Goal: Transaction & Acquisition: Purchase product/service

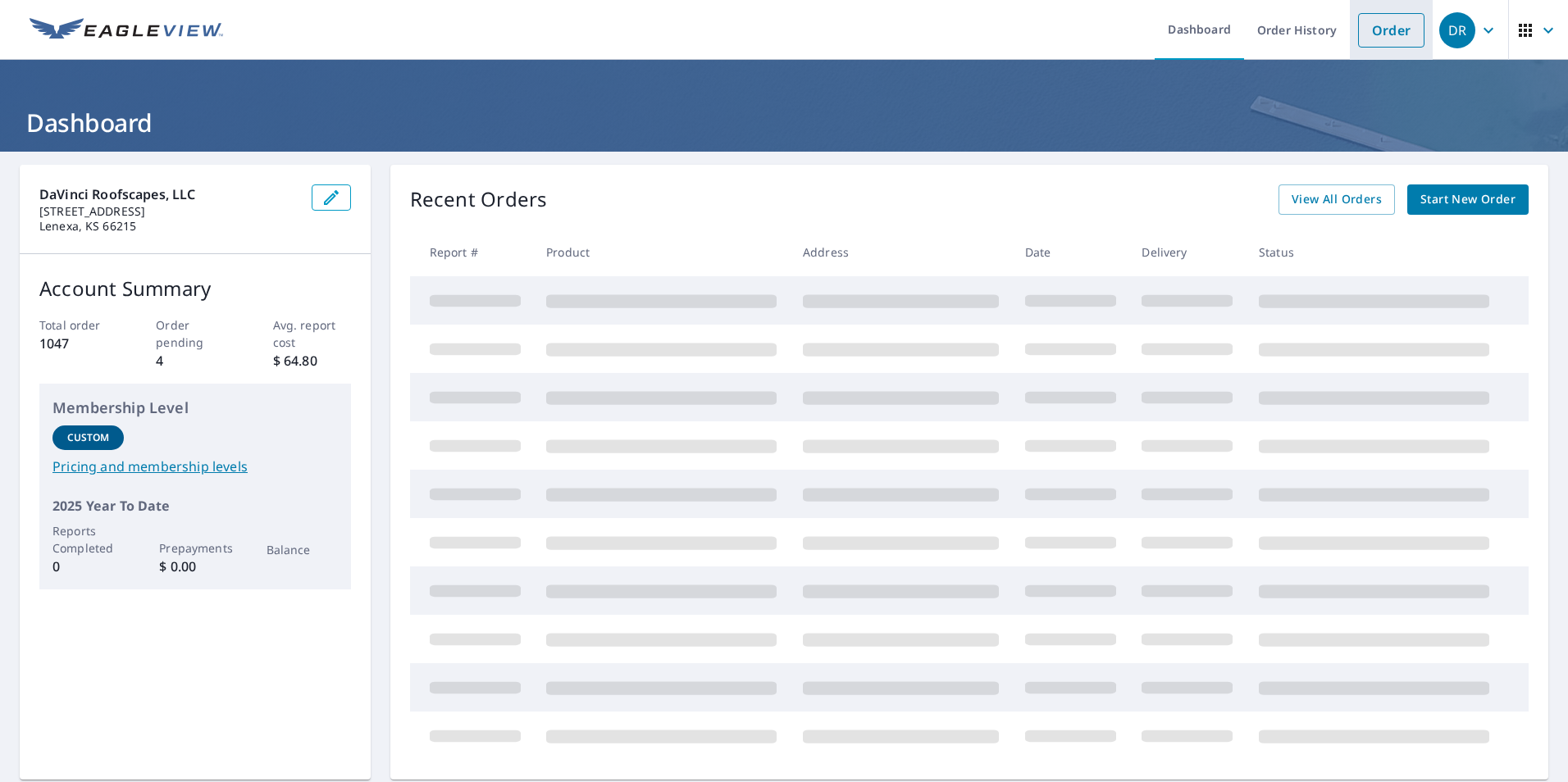
click at [1350, 42] on li "Order" at bounding box center [1391, 30] width 83 height 60
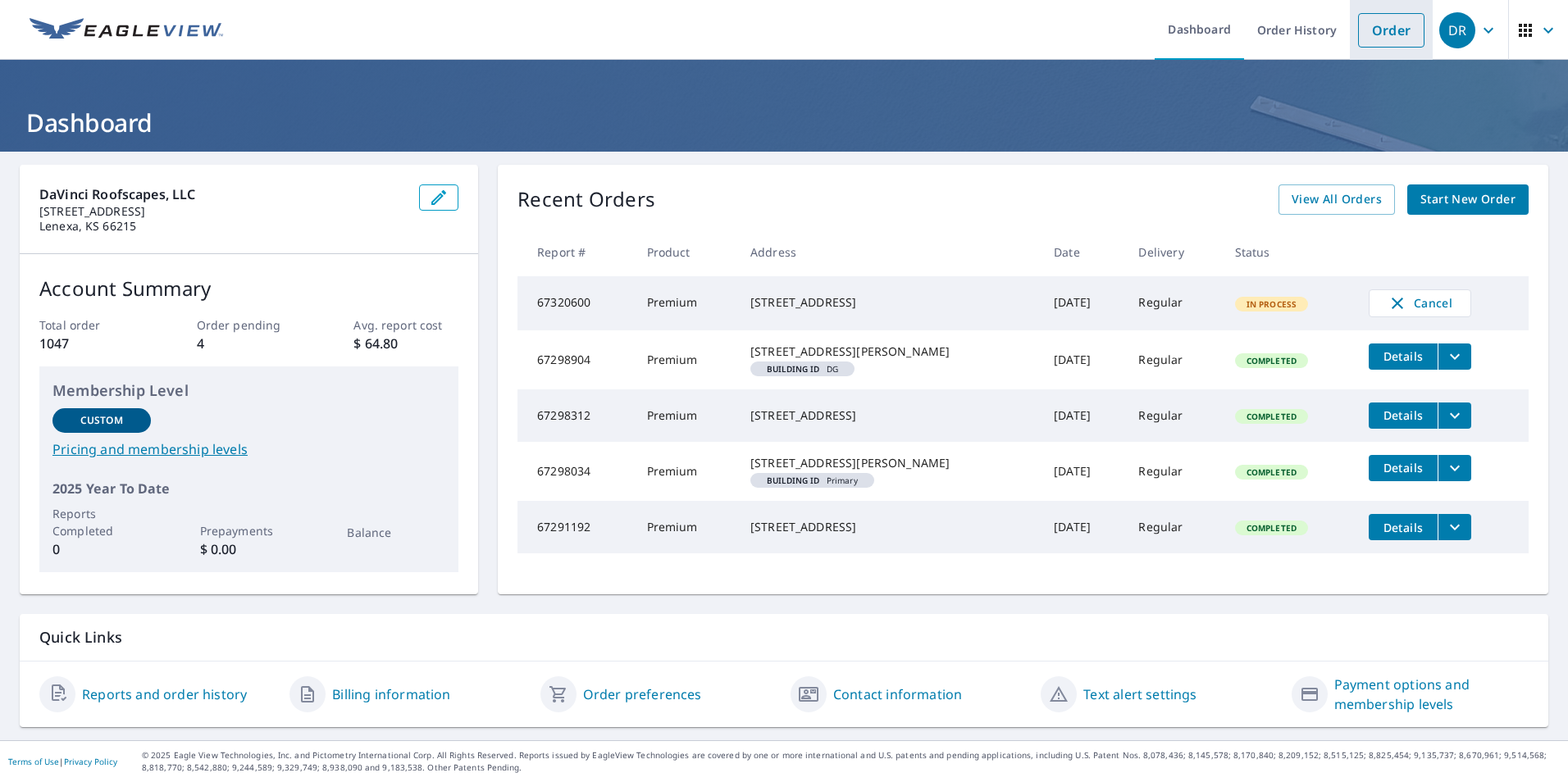
click at [1368, 41] on link "Order" at bounding box center [1391, 30] width 67 height 35
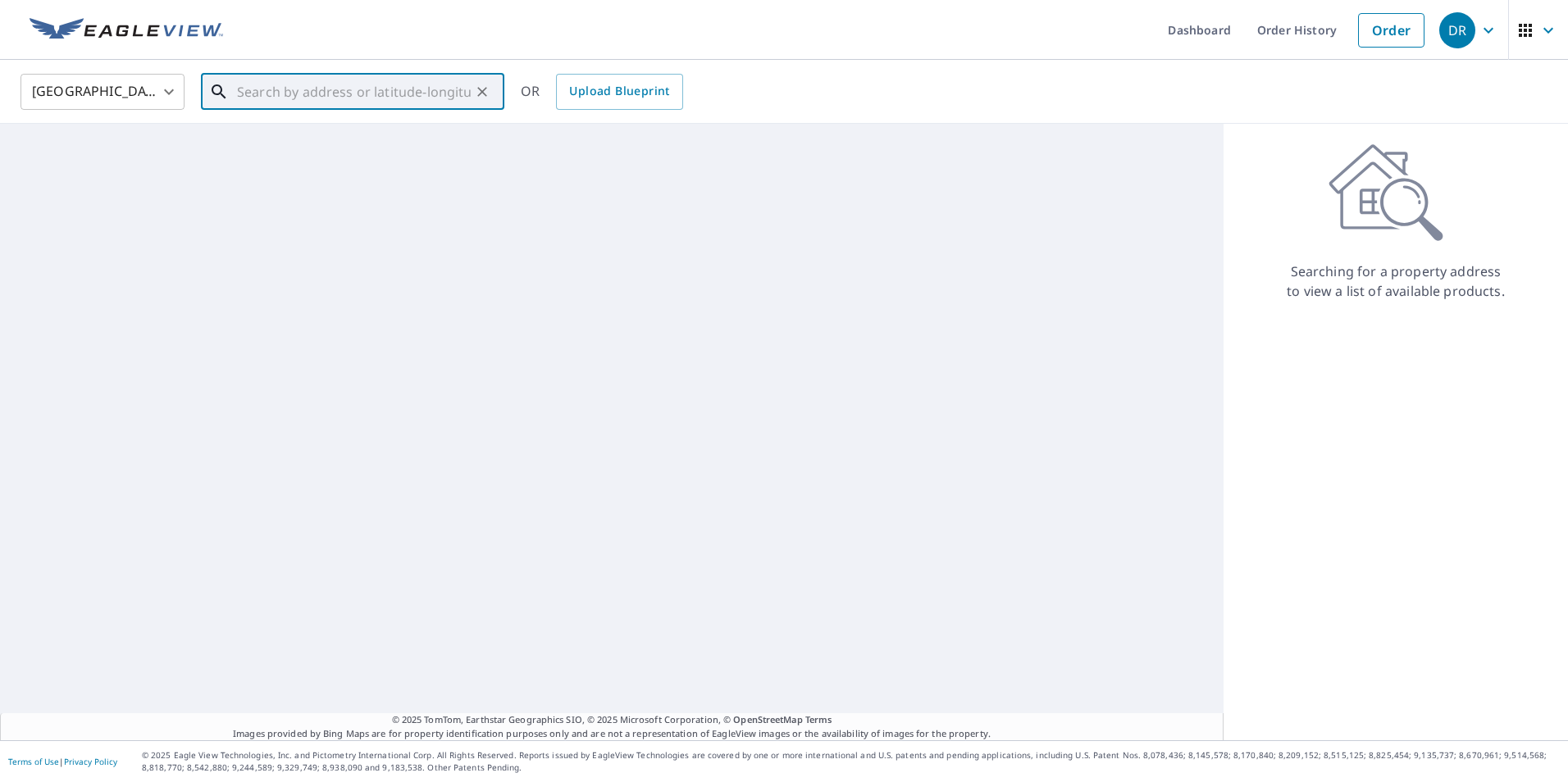
click at [406, 80] on input "text" at bounding box center [354, 92] width 234 height 46
paste input "[STREET_ADDRESS]"
click at [420, 157] on p "Edmond, OK 73012" at bounding box center [362, 157] width 258 height 16
type input "[STREET_ADDRESS]"
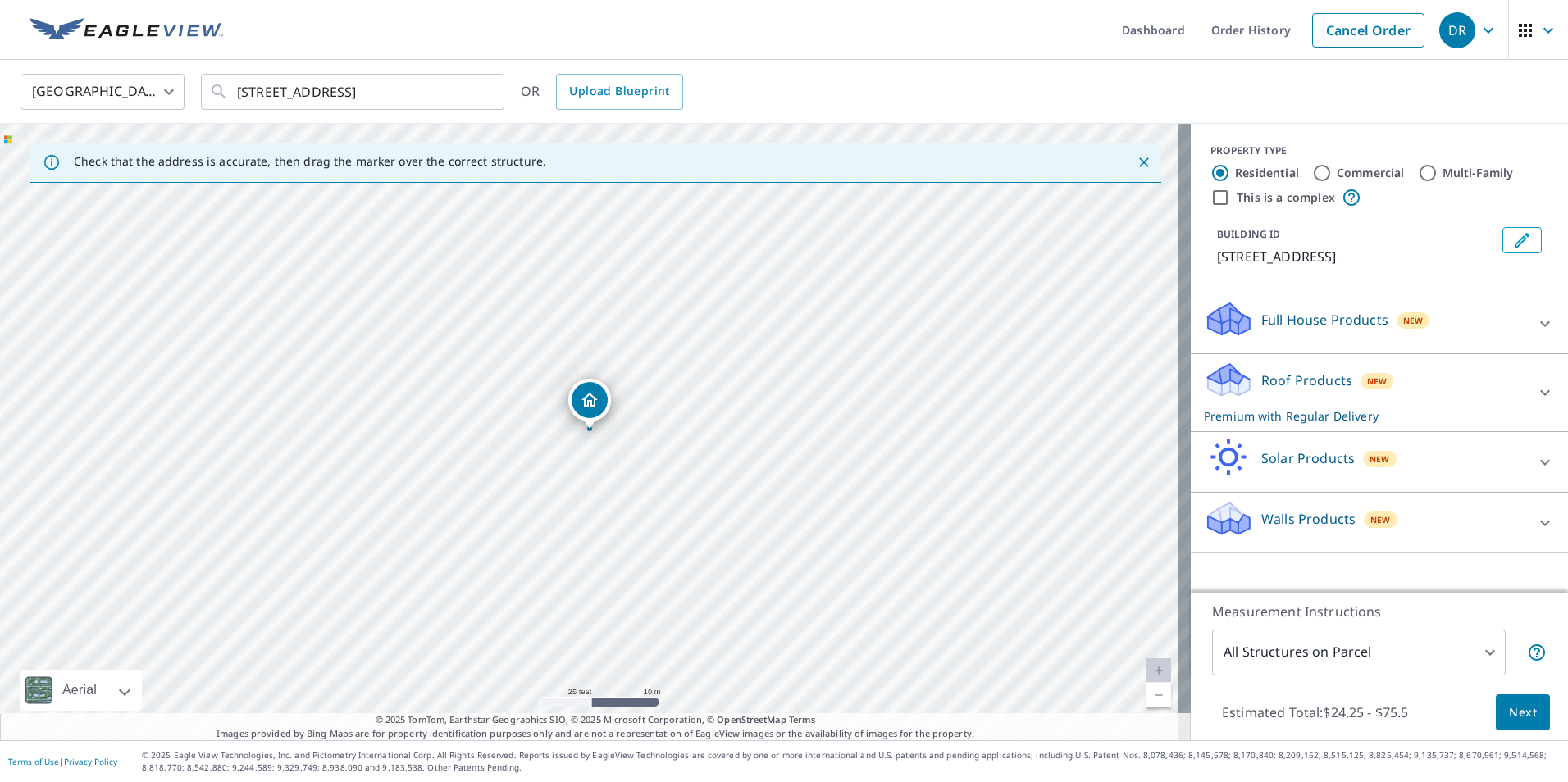
click at [1200, 578] on div "PROPERTY TYPE Residential Commercial Multi-Family This is a complex BUILDING ID…" at bounding box center [1380, 358] width 378 height 469
click at [1509, 709] on span "Next" at bounding box center [1522, 713] width 28 height 20
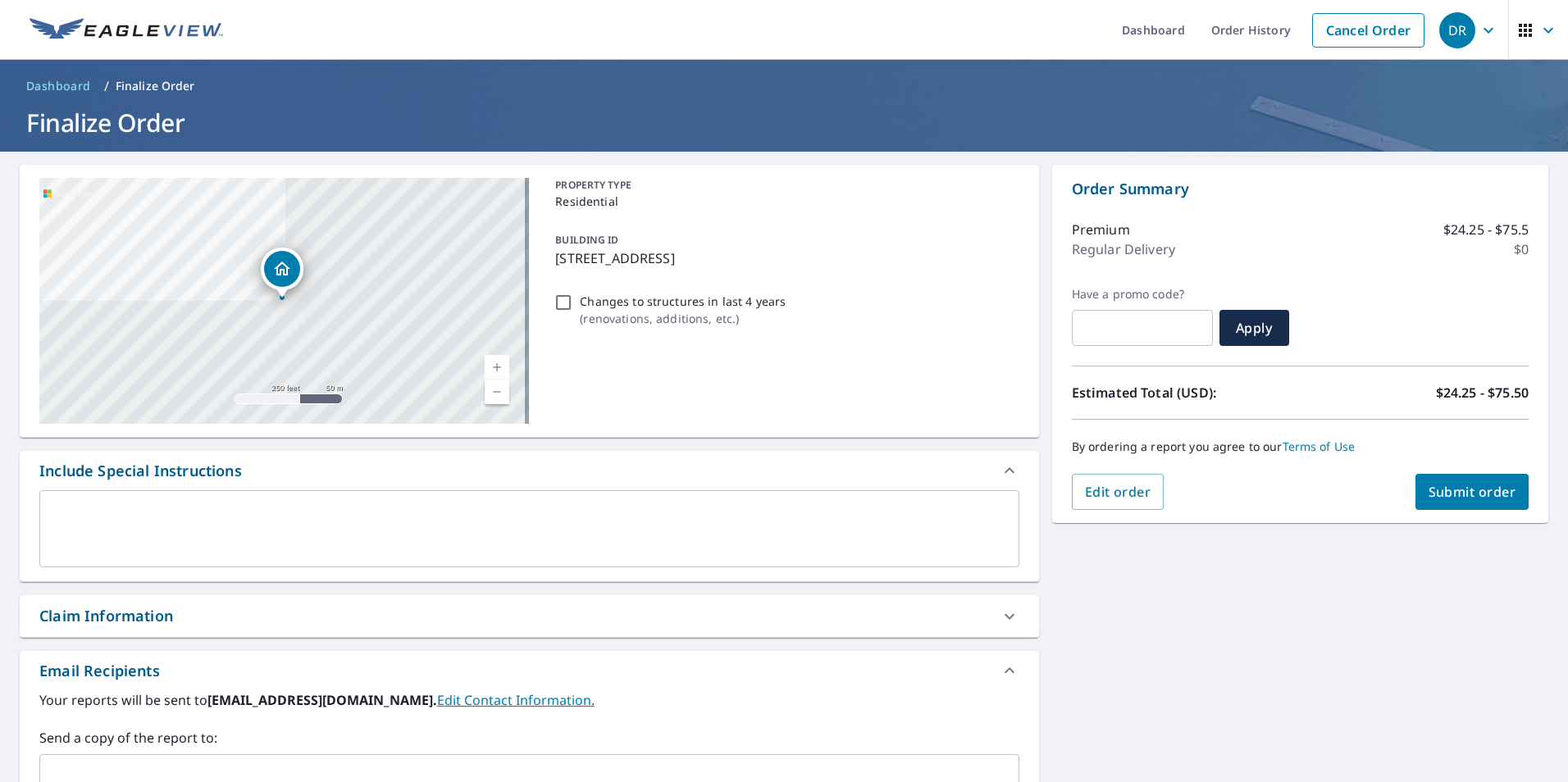
drag, startPoint x: 172, startPoint y: 609, endPoint x: 163, endPoint y: 622, distance: 15.8
click at [172, 606] on div "Claim Information" at bounding box center [106, 616] width 133 height 22
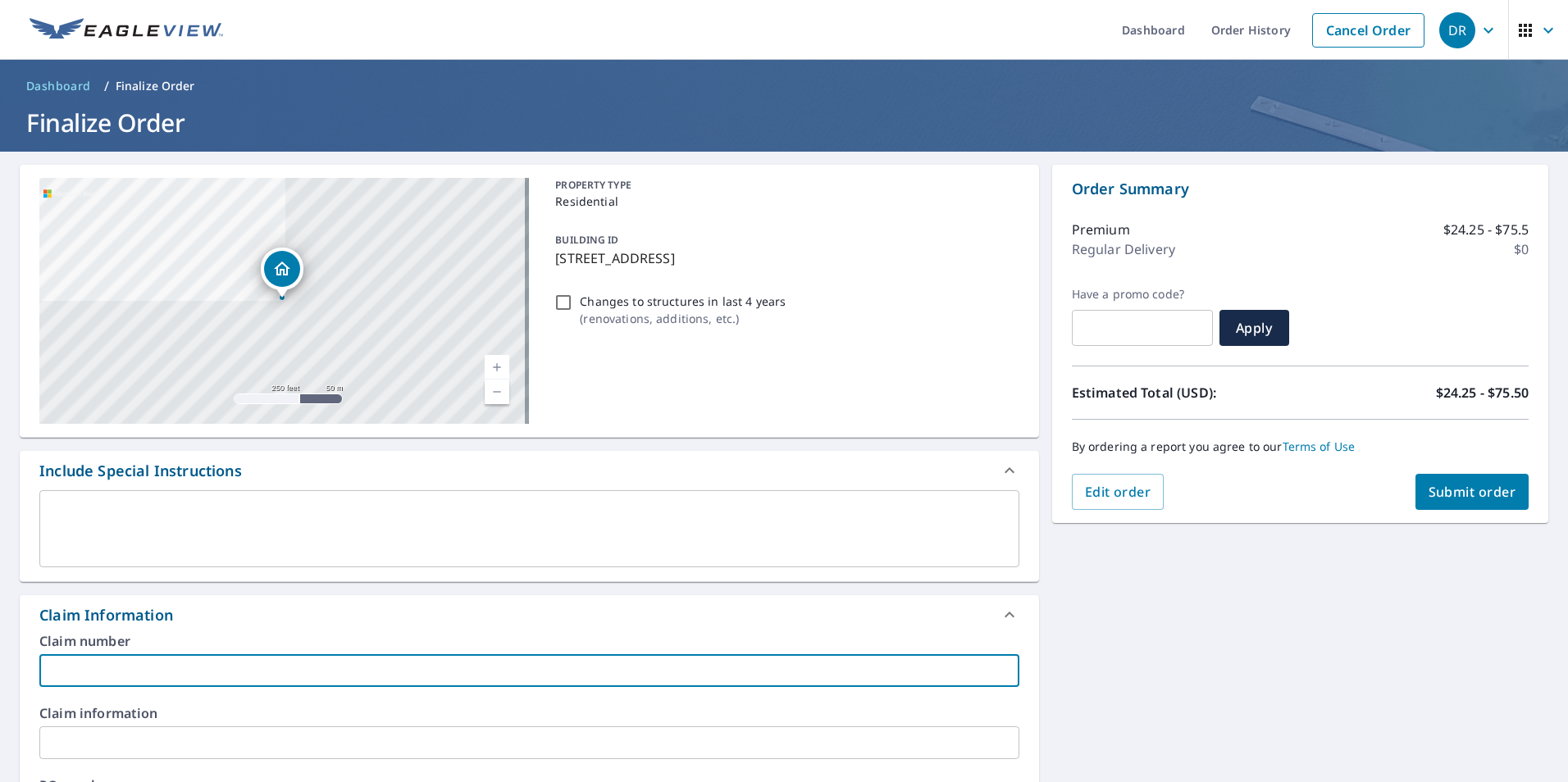
click at [145, 667] on input "text" at bounding box center [530, 671] width 980 height 33
click at [150, 662] on input "3575" at bounding box center [530, 671] width 980 height 33
click at [149, 662] on input "3575" at bounding box center [530, 671] width 980 height 33
click at [151, 662] on input "3575" at bounding box center [530, 671] width 980 height 33
type input "3608"
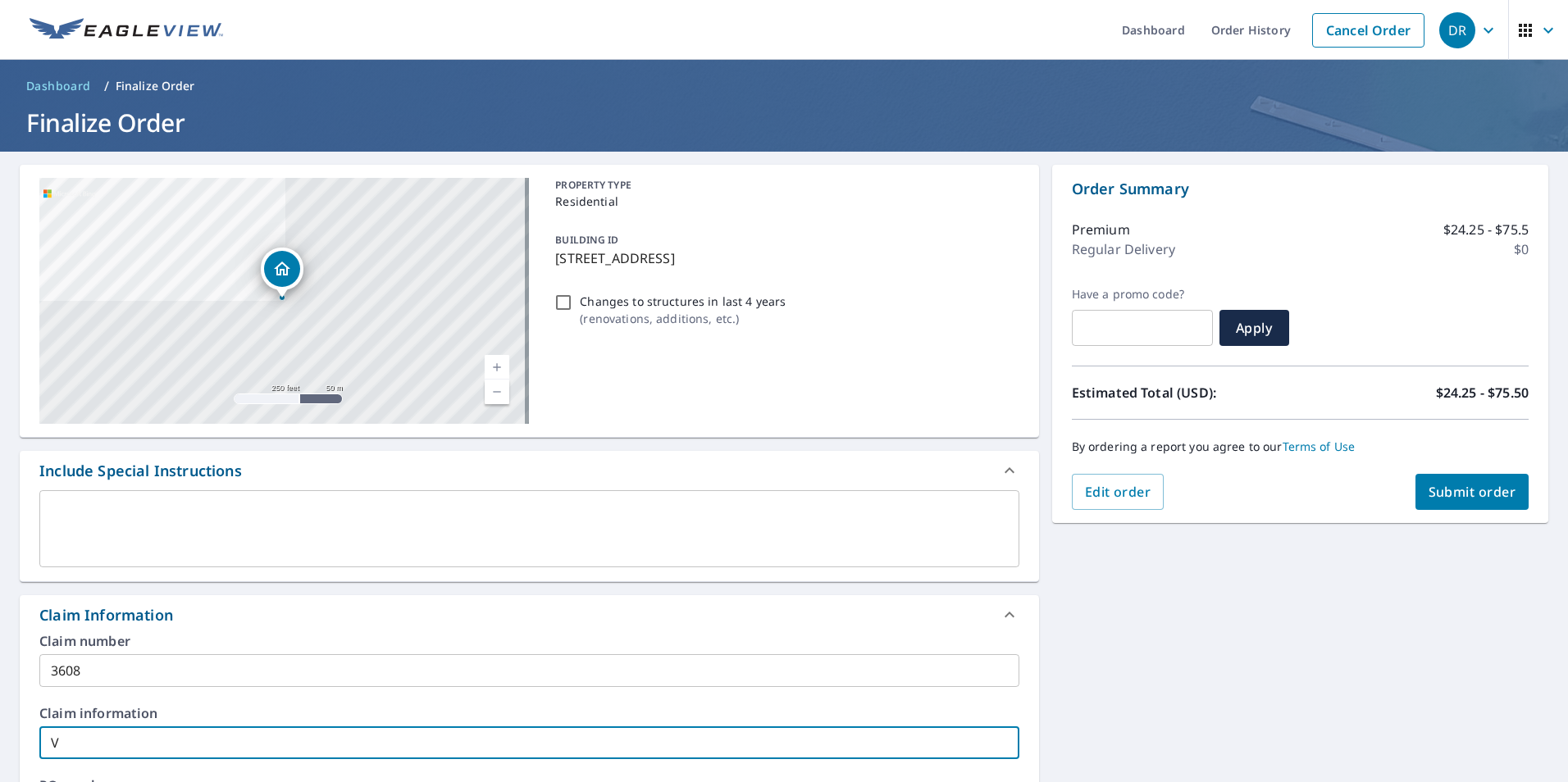
paste input "[PERSON_NAME]"
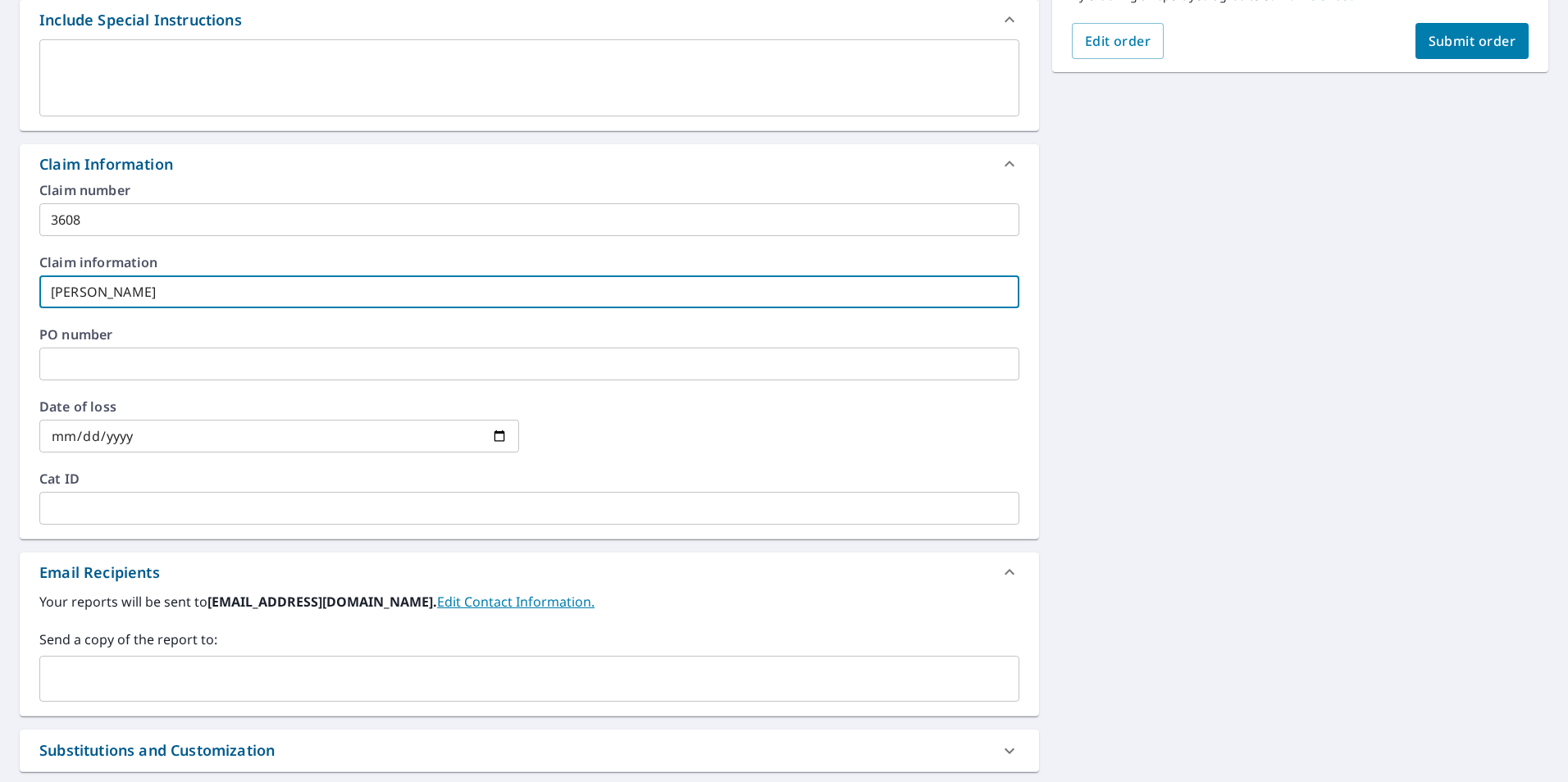
scroll to position [492, 0]
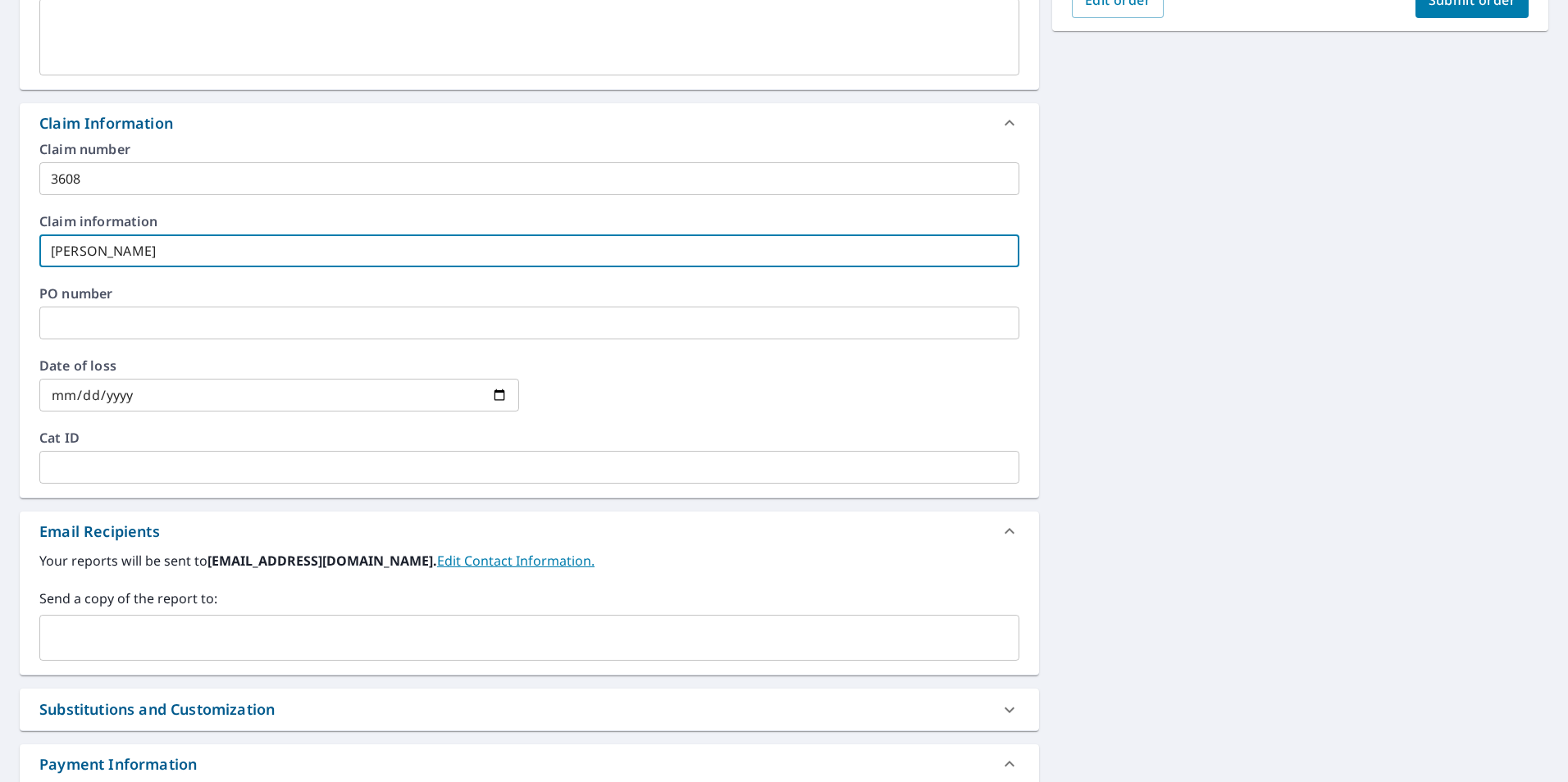
type input "[PERSON_NAME]"
click at [199, 626] on input "text" at bounding box center [517, 638] width 941 height 31
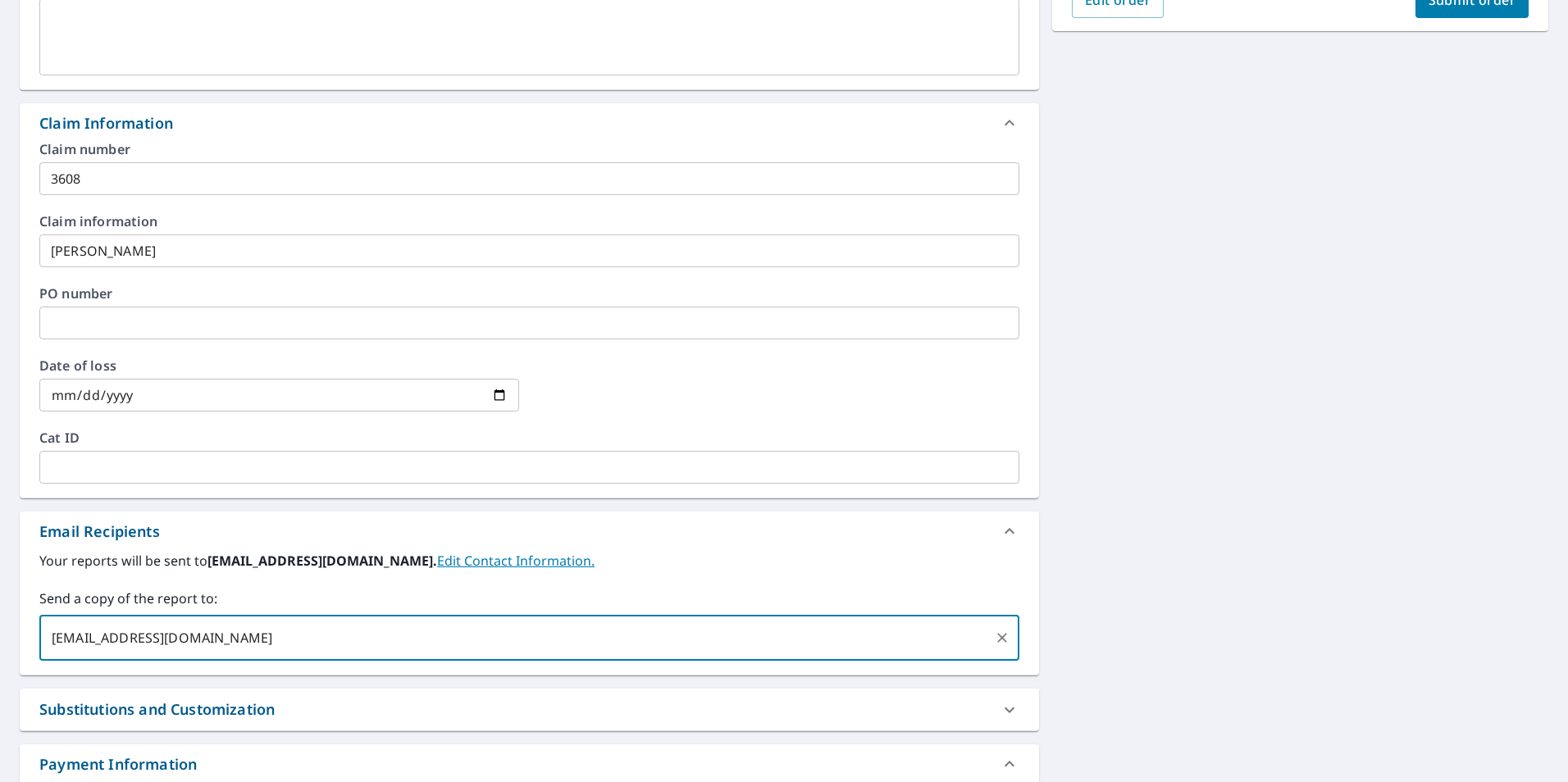
type input "[EMAIL_ADDRESS][DOMAIN_NAME]"
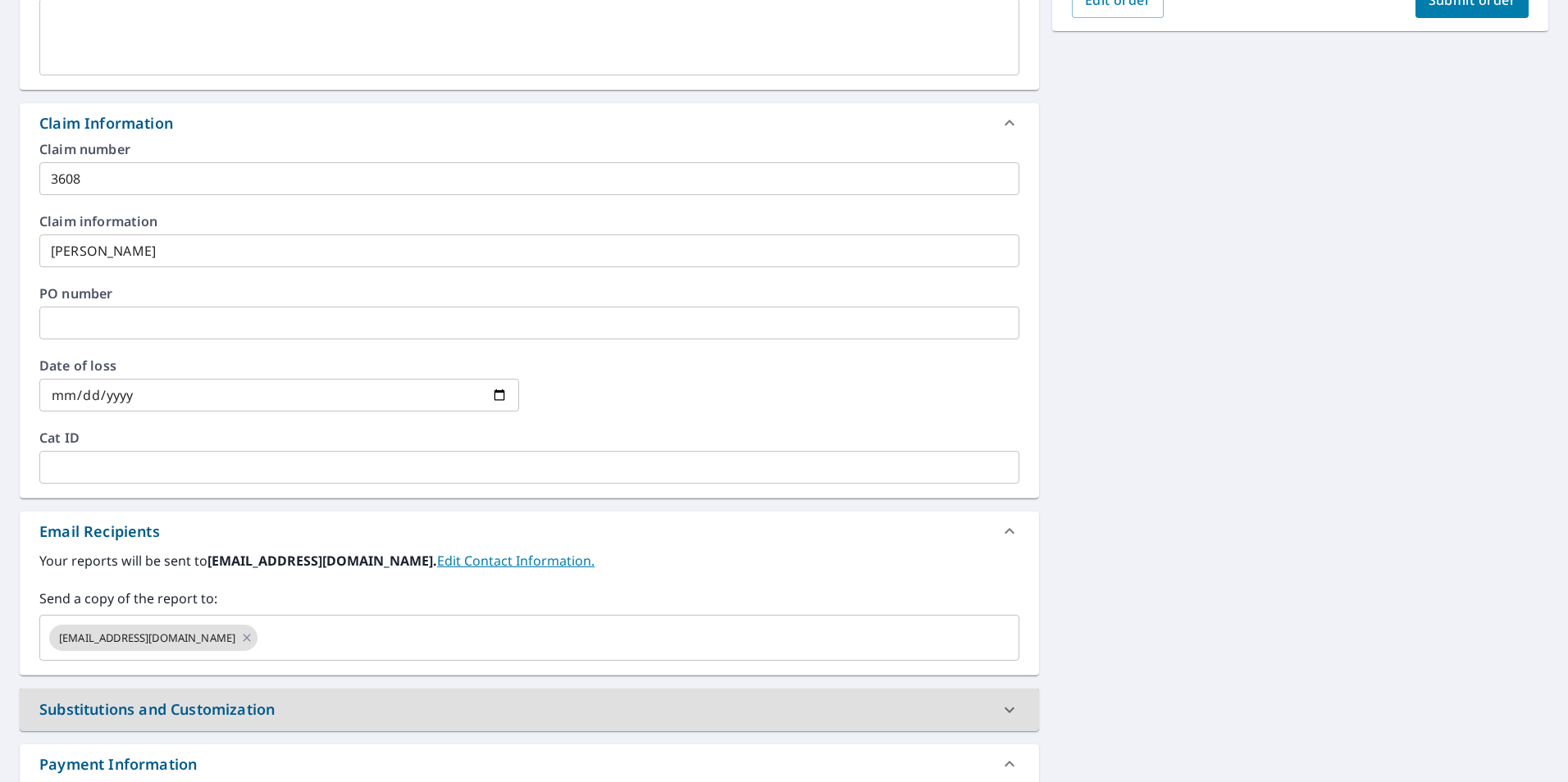
scroll to position [0, 0]
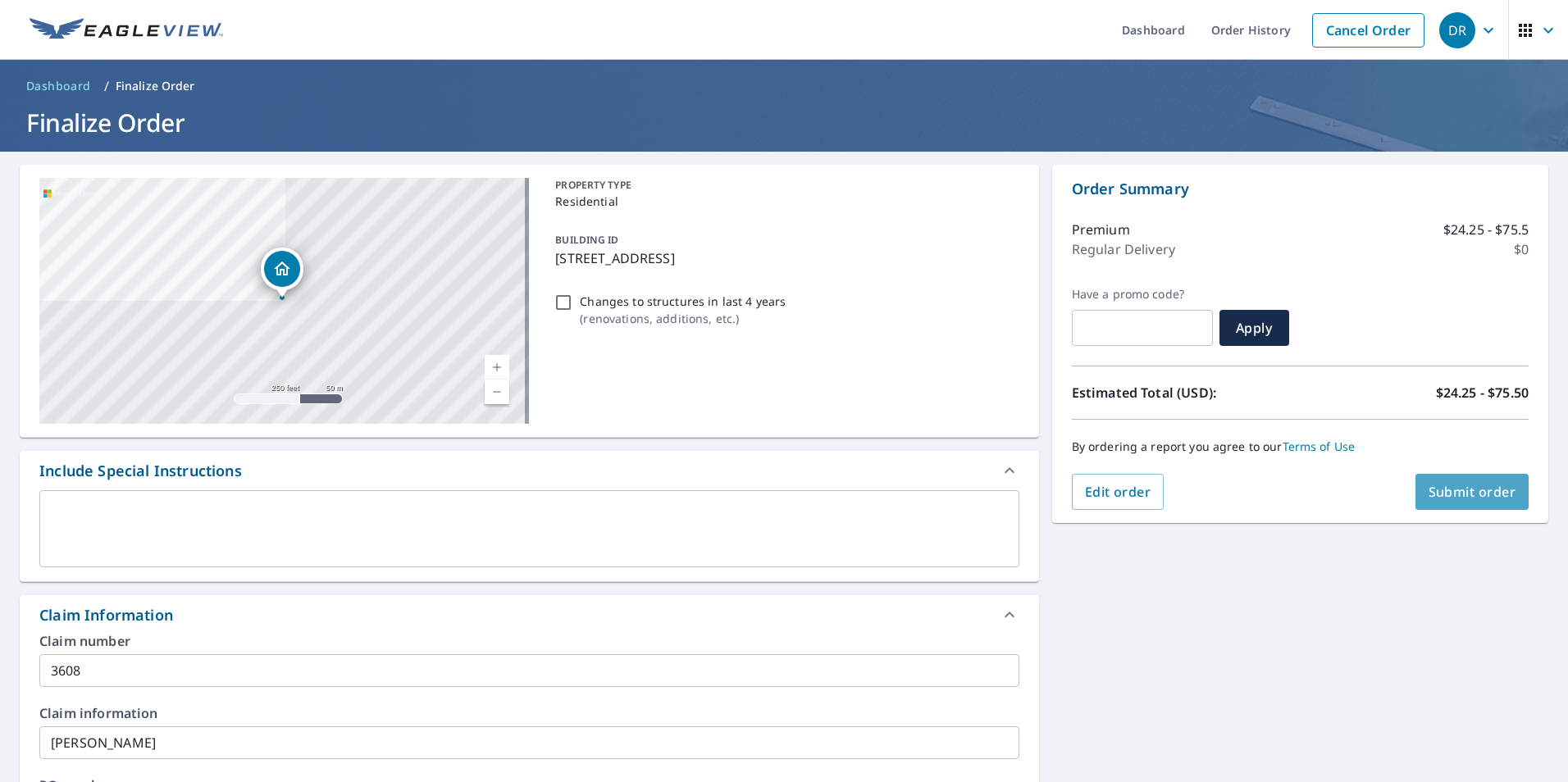
click at [1455, 487] on span "Submit order" at bounding box center [1473, 491] width 88 height 18
